Goal: Information Seeking & Learning: Understand process/instructions

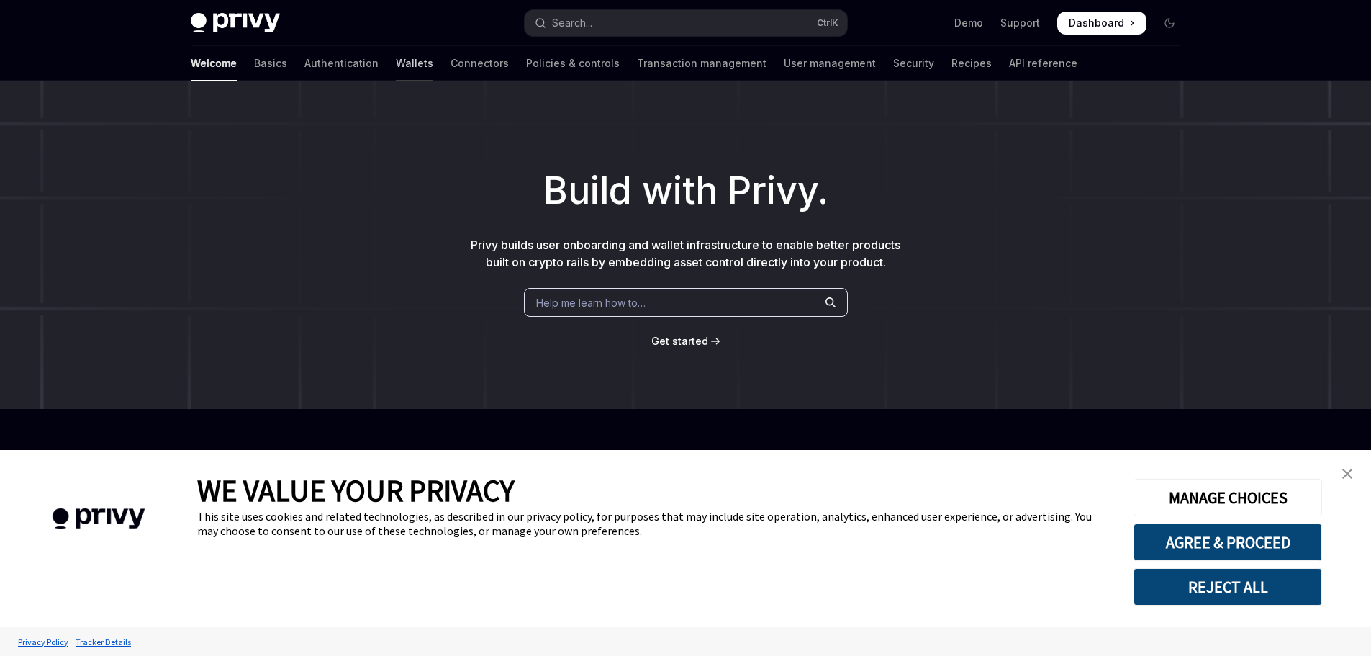
click at [396, 66] on link "Wallets" at bounding box center [414, 63] width 37 height 35
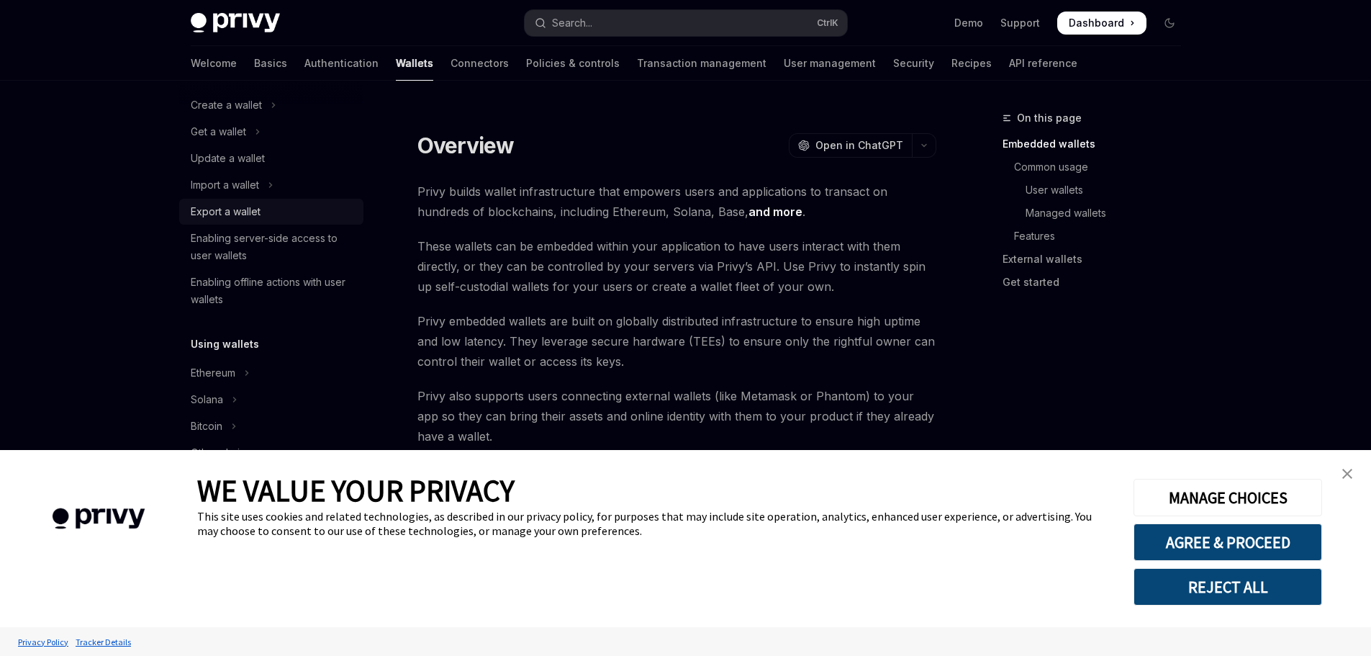
scroll to position [144, 0]
click at [256, 184] on div "Export a wallet" at bounding box center [226, 186] width 70 height 17
type textarea "*"
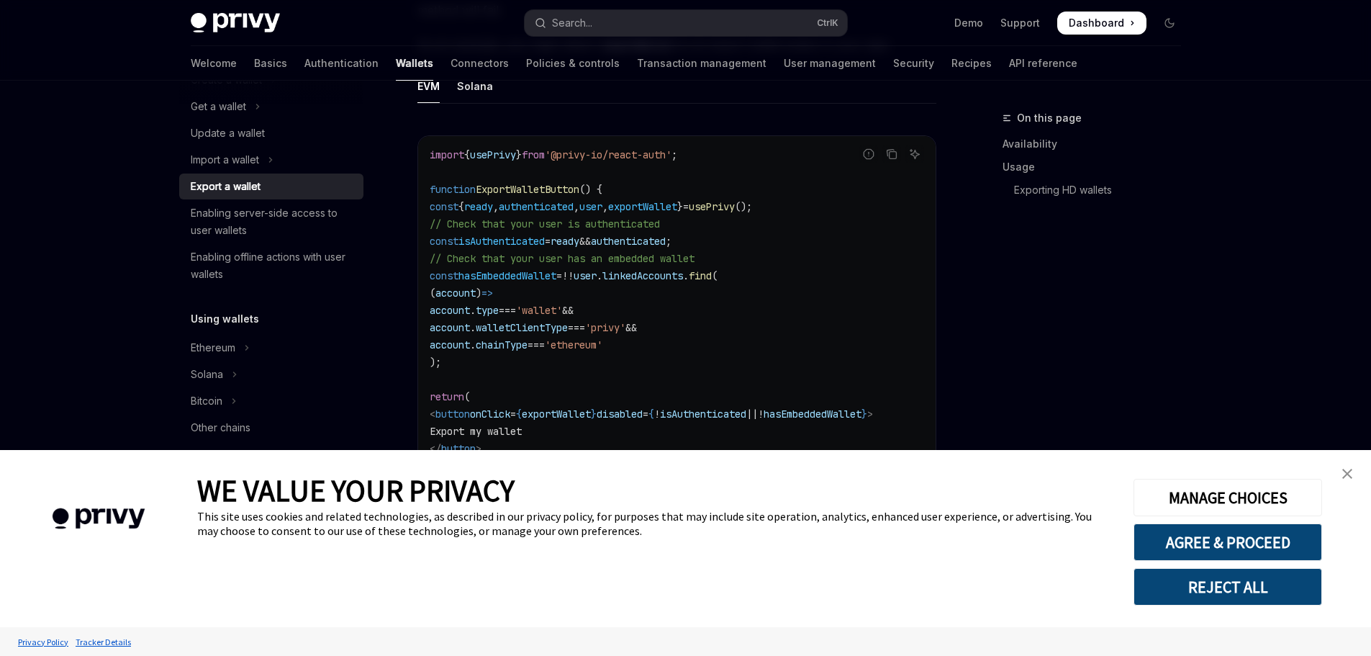
scroll to position [877, 0]
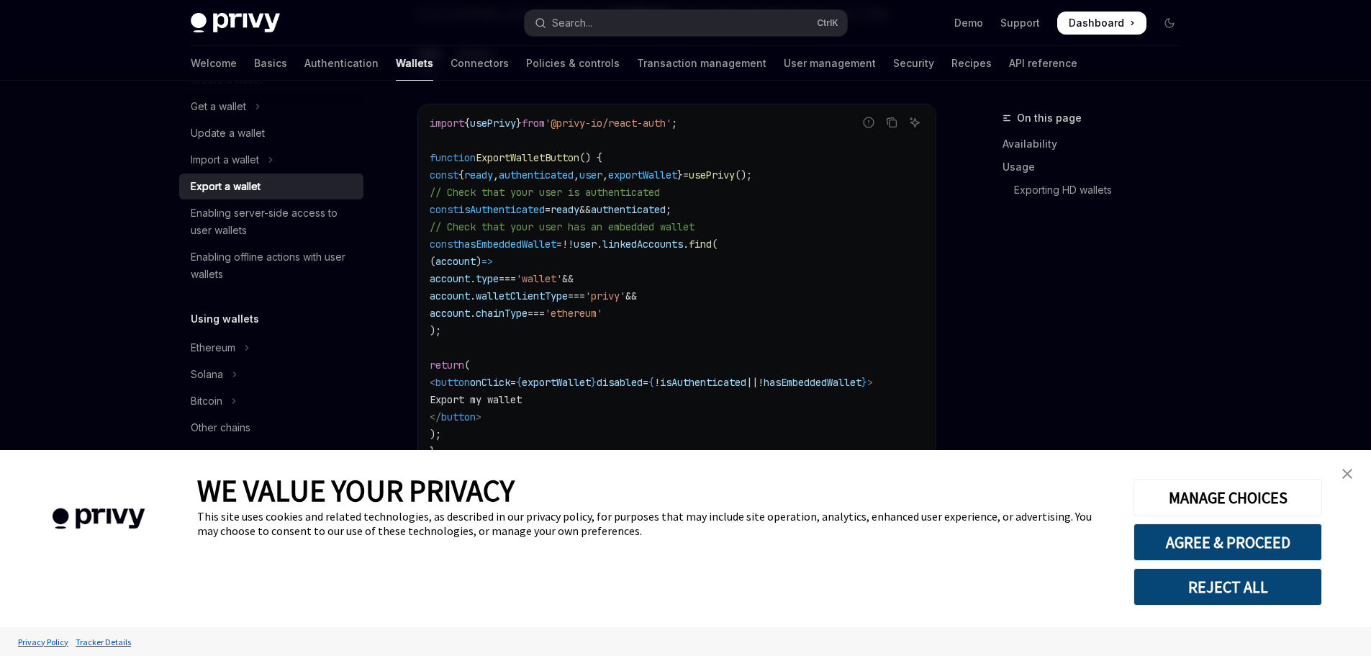
click at [677, 173] on span "exportWallet" at bounding box center [642, 174] width 69 height 13
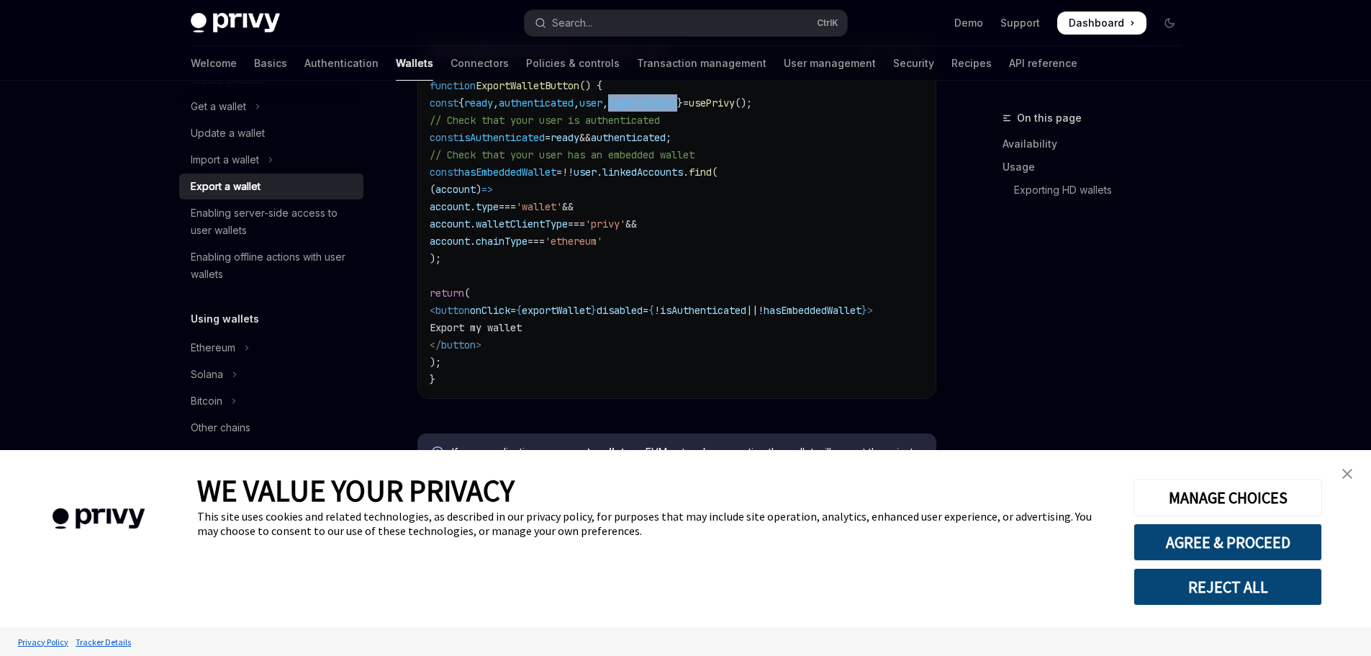
scroll to position [0, 0]
click at [577, 306] on span "exportWallet" at bounding box center [556, 310] width 69 height 13
click at [602, 327] on code "import { usePrivy } from '@privy-io/react-auth' ; function ExportWalletButton (…" at bounding box center [677, 214] width 494 height 345
drag, startPoint x: 571, startPoint y: 309, endPoint x: 620, endPoint y: 314, distance: 48.4
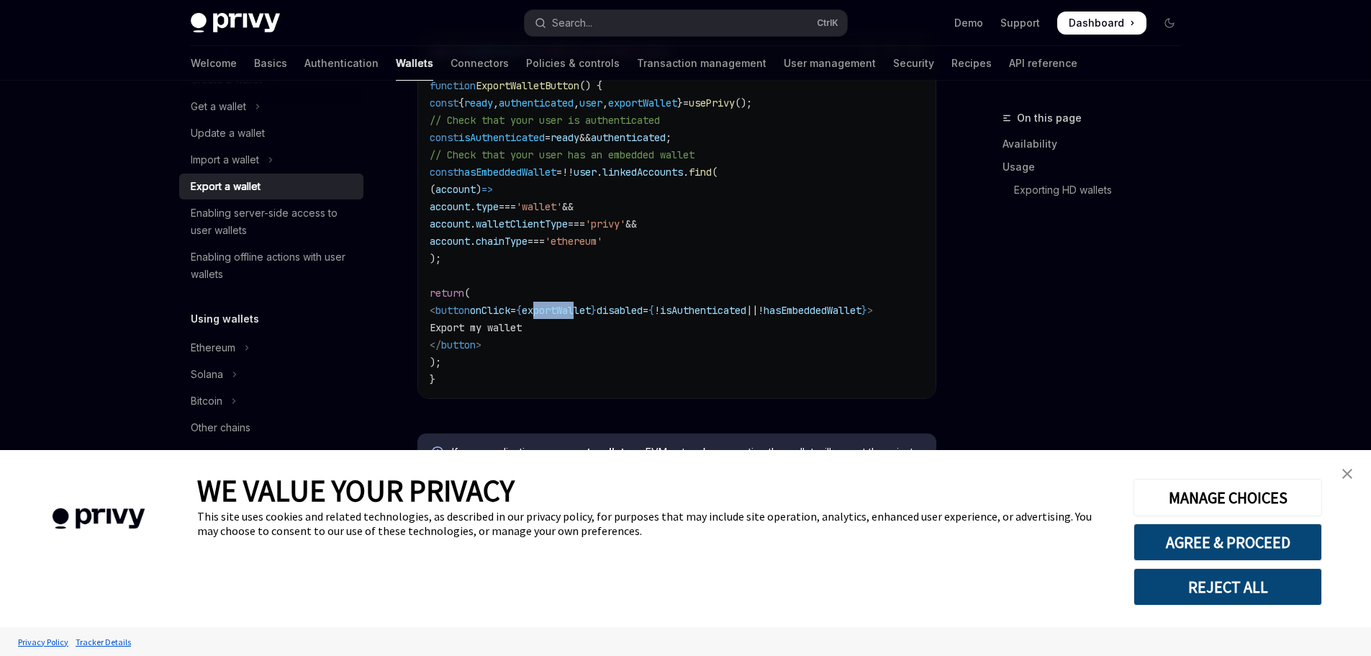
click at [591, 312] on span "exportWallet" at bounding box center [556, 310] width 69 height 13
click at [591, 314] on span "exportWallet" at bounding box center [556, 310] width 69 height 13
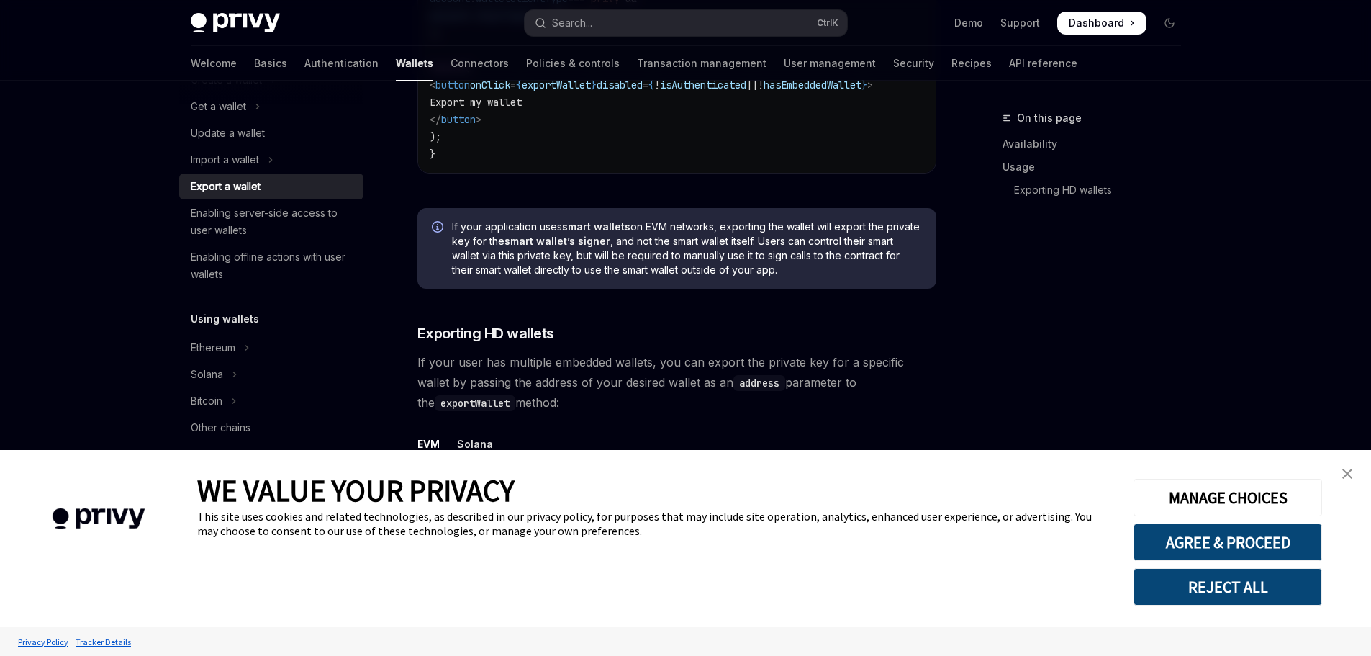
scroll to position [949, 0]
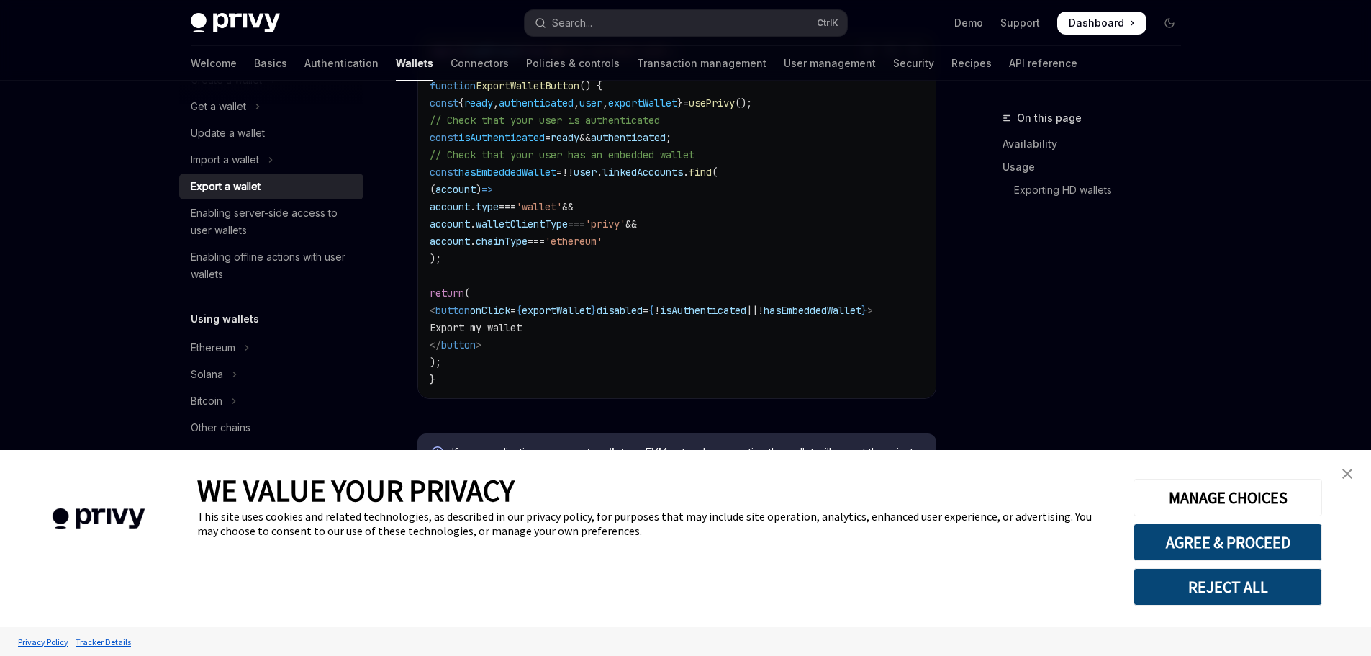
click at [591, 307] on span "exportWallet" at bounding box center [556, 310] width 69 height 13
drag, startPoint x: 468, startPoint y: 173, endPoint x: 683, endPoint y: 257, distance: 231.1
click at [683, 257] on code "import { usePrivy } from '@privy-io/react-auth' ; function ExportWalletButton (…" at bounding box center [677, 214] width 494 height 345
click at [685, 257] on code "import { usePrivy } from '@privy-io/react-auth' ; function ExportWalletButton (…" at bounding box center [677, 214] width 494 height 345
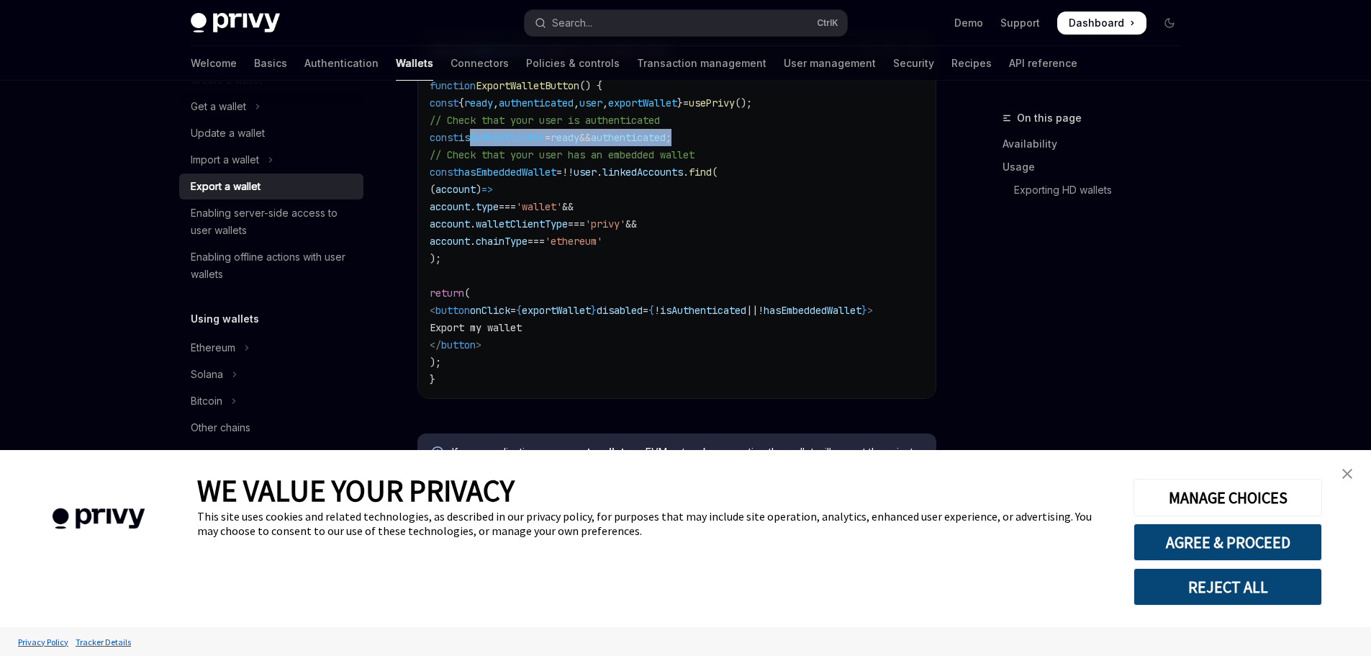
drag, startPoint x: 482, startPoint y: 141, endPoint x: 763, endPoint y: 137, distance: 280.7
click at [751, 138] on code "import { usePrivy } from '@privy-io/react-auth' ; function ExportWalletButton (…" at bounding box center [677, 214] width 494 height 345
click at [763, 137] on code "import { usePrivy } from '@privy-io/react-auth' ; function ExportWalletButton (…" at bounding box center [677, 214] width 494 height 345
click at [686, 91] on code "import { usePrivy } from '@privy-io/react-auth' ; function ExportWalletButton (…" at bounding box center [677, 214] width 494 height 345
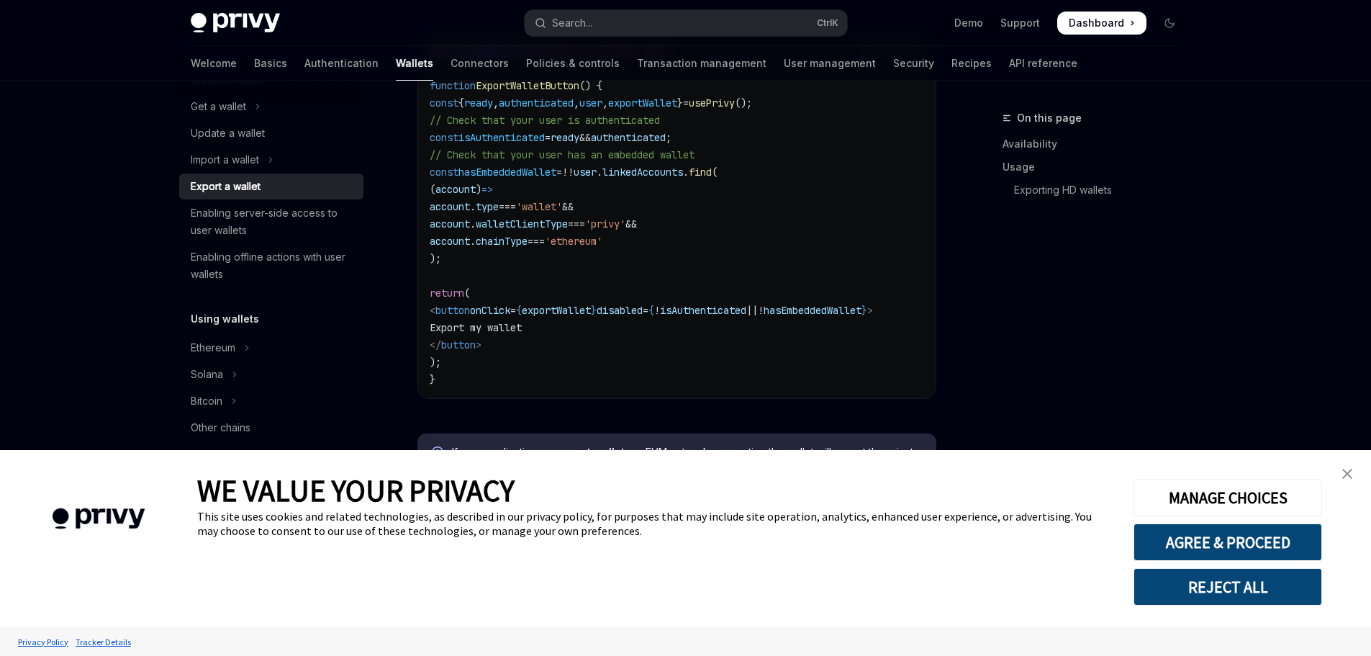
click at [677, 102] on span "exportWallet" at bounding box center [642, 102] width 69 height 13
copy span "exportWallet"
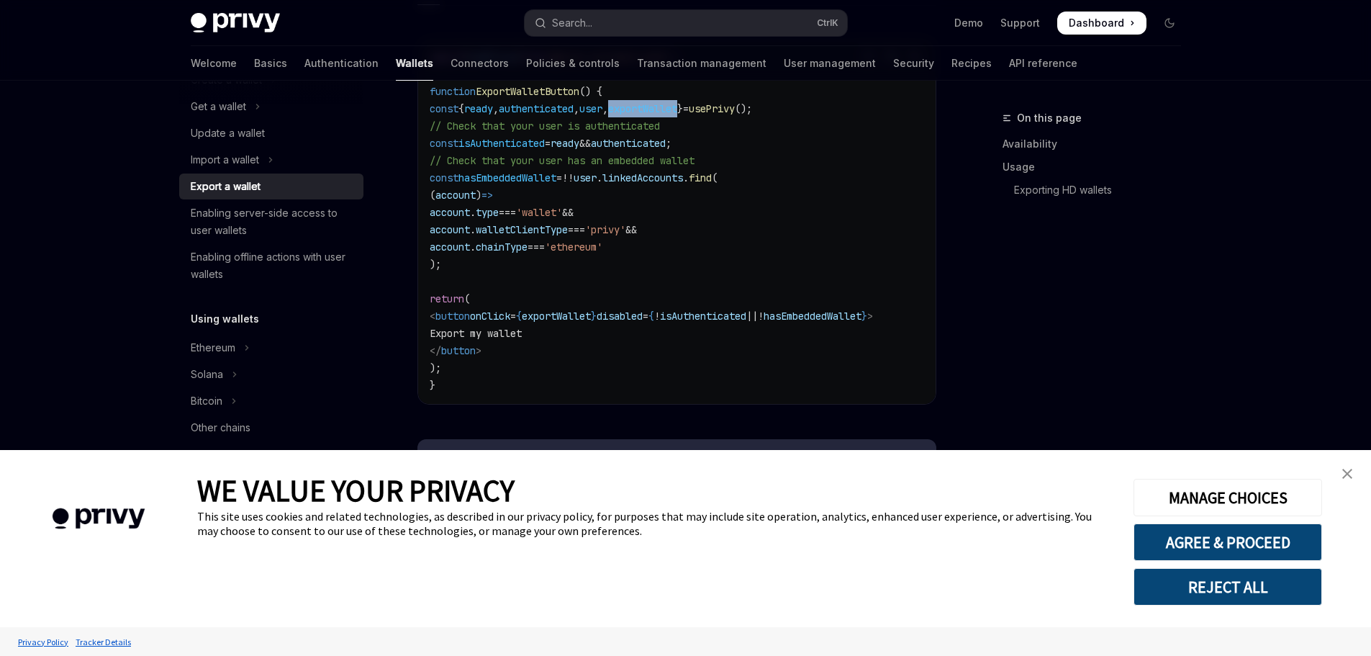
scroll to position [877, 0]
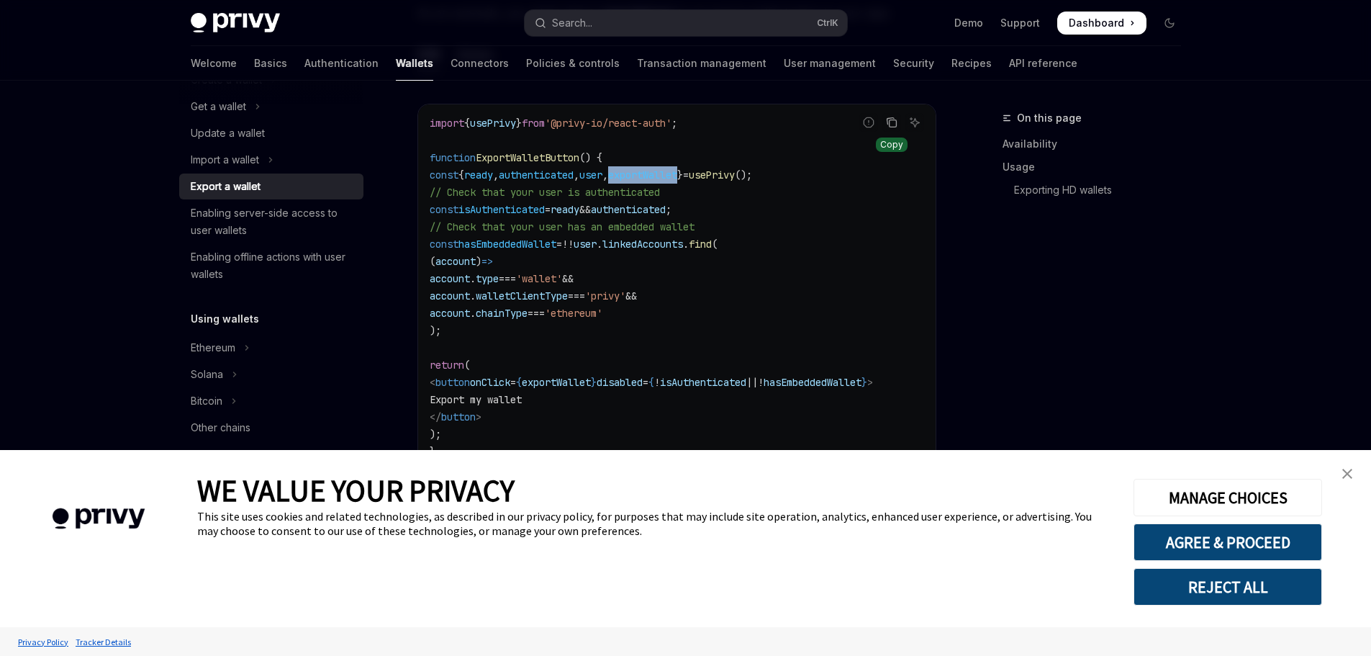
click at [888, 122] on icon "Copy the contents from the code block" at bounding box center [892, 123] width 12 height 12
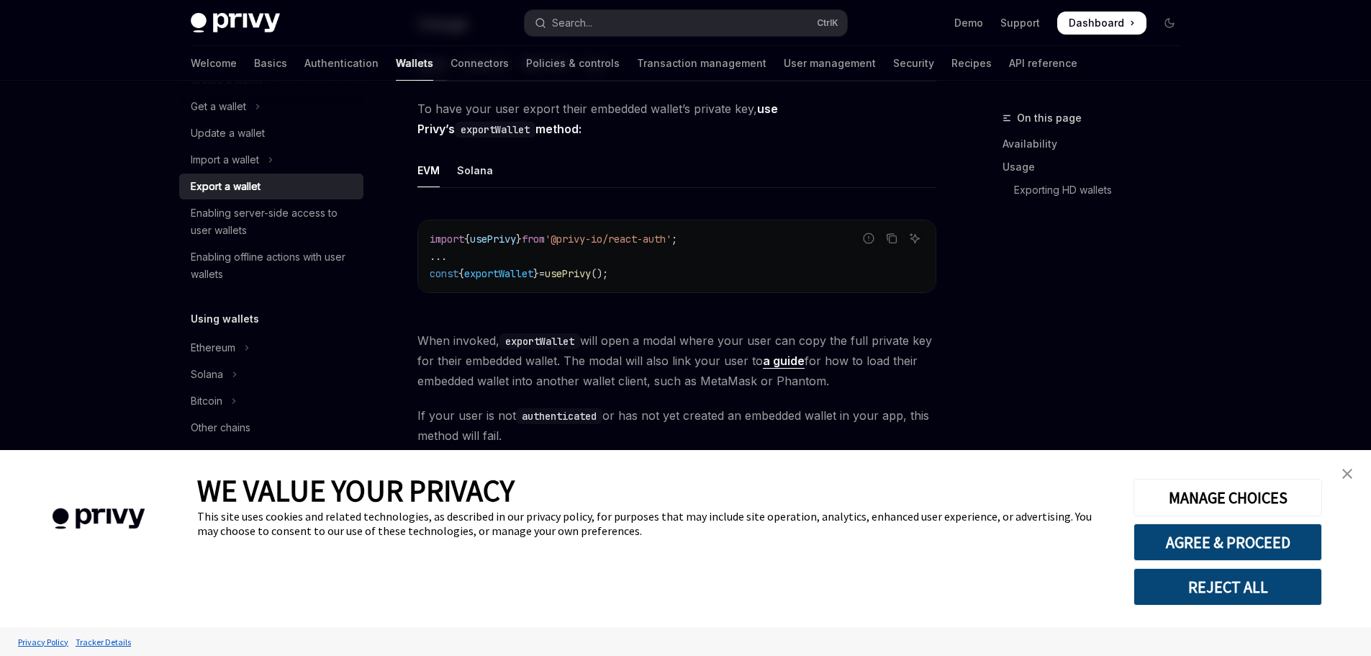
scroll to position [445, 0]
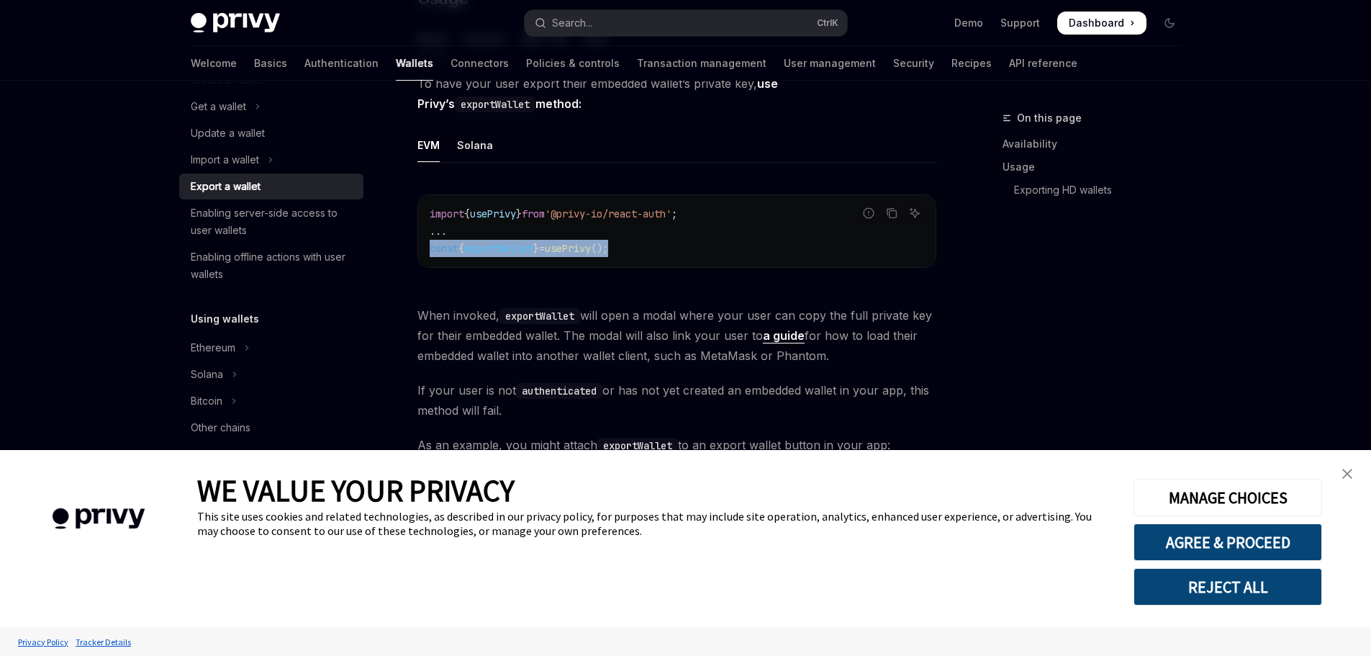
drag, startPoint x: 429, startPoint y: 246, endPoint x: 637, endPoint y: 253, distance: 208.1
click at [637, 253] on code "import { usePrivy } from '@privy-io/react-auth' ; ... const { exportWallet } = …" at bounding box center [677, 231] width 494 height 52
copy span "const { exportWallet } = usePrivy ();"
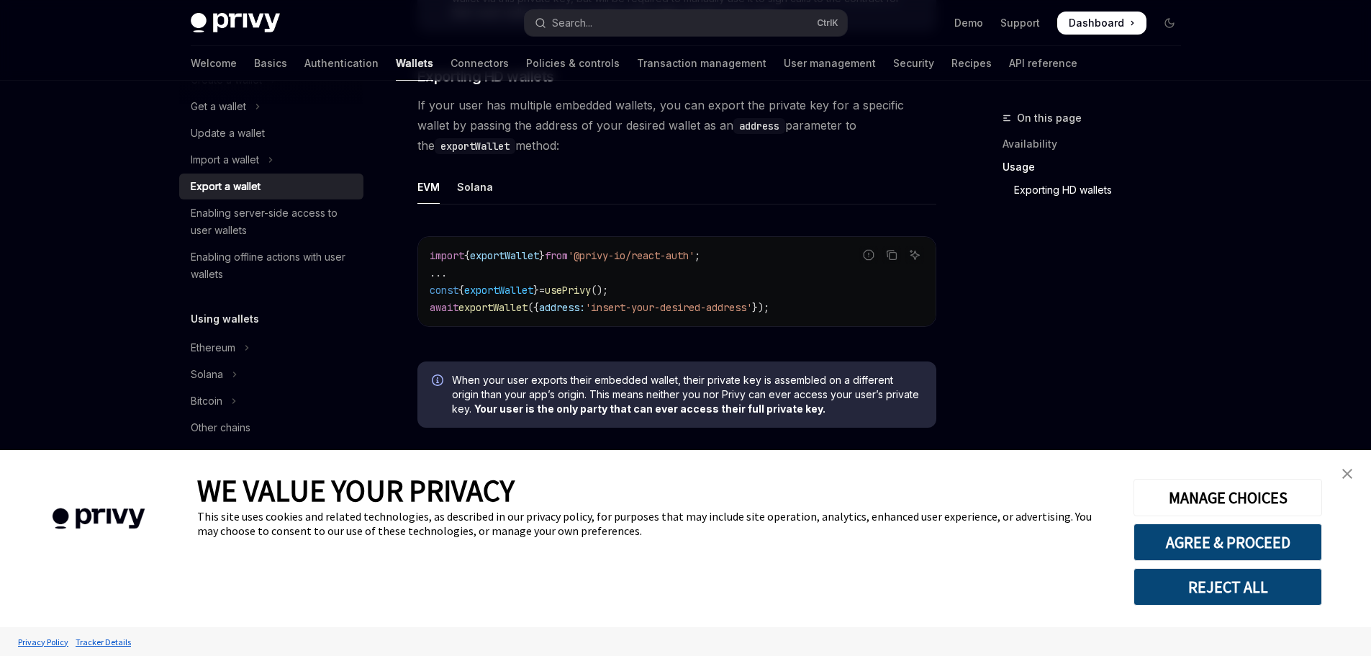
scroll to position [1452, 0]
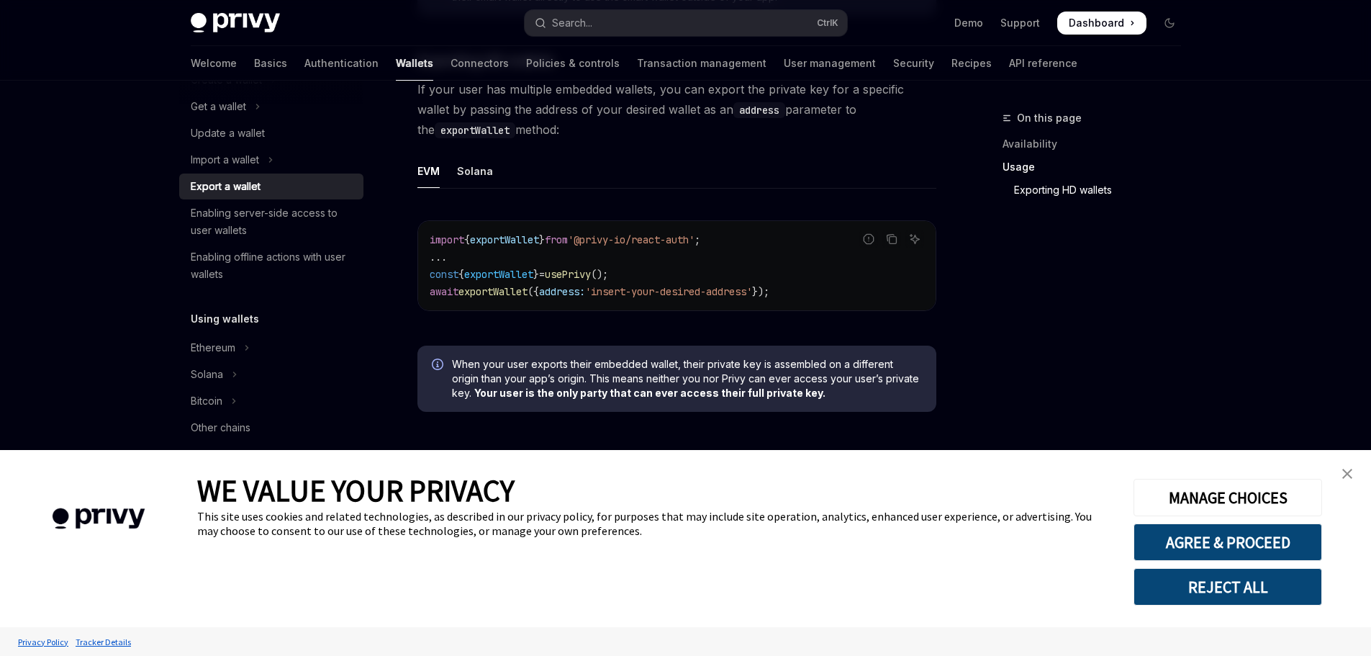
drag, startPoint x: 1095, startPoint y: 312, endPoint x: 1025, endPoint y: 345, distance: 77.3
click at [1095, 312] on div "On this page Availability Usage Exporting HD wallets" at bounding box center [1083, 382] width 219 height 546
click at [887, 233] on icon "Copy the contents from the code block" at bounding box center [892, 239] width 12 height 12
